Goal: Task Accomplishment & Management: Use online tool/utility

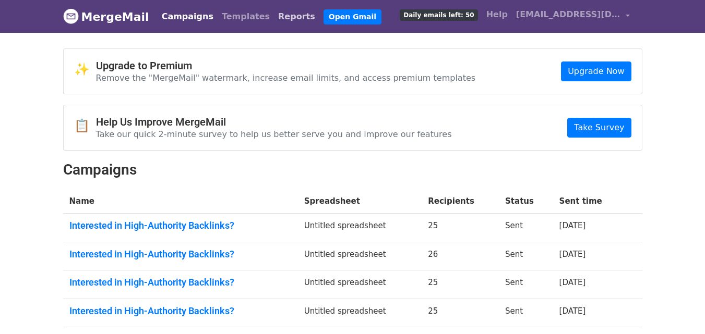
click at [274, 15] on link "Reports" at bounding box center [296, 16] width 45 height 21
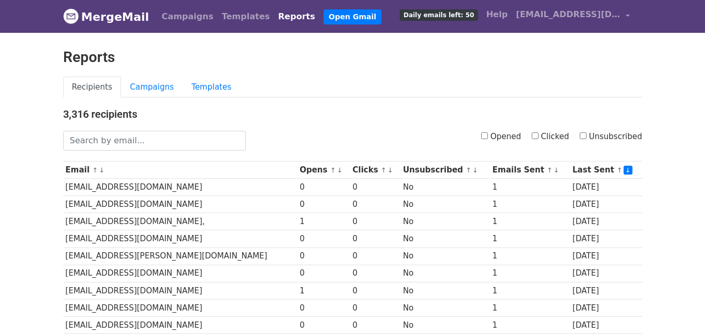
click at [539, 135] on input "Clicked" at bounding box center [535, 136] width 7 height 7
checkbox input "true"
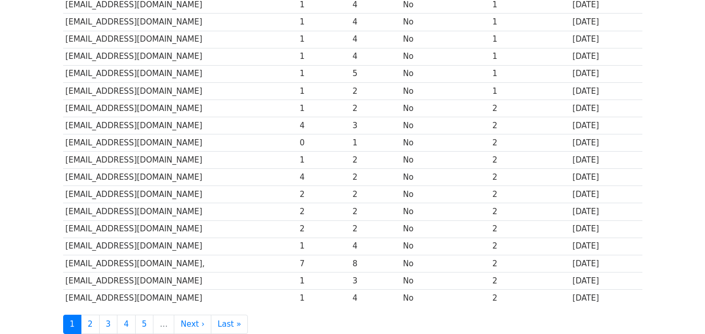
scroll to position [516, 0]
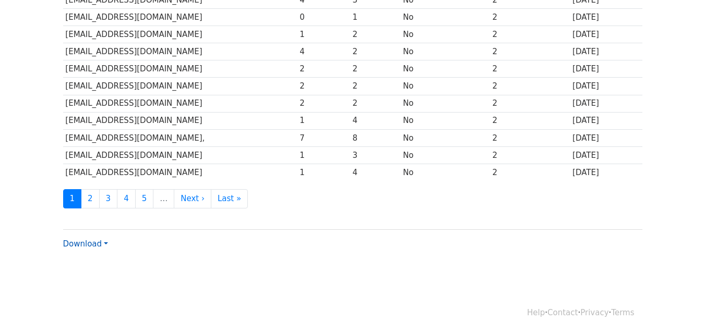
click at [90, 244] on link "Download" at bounding box center [85, 244] width 45 height 9
click at [90, 278] on link "Excel" at bounding box center [105, 280] width 82 height 17
